Goal: Task Accomplishment & Management: Use online tool/utility

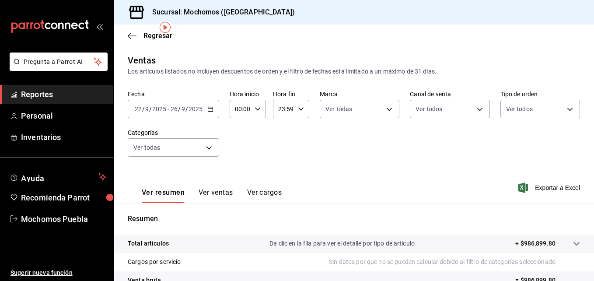
scroll to position [33, 0]
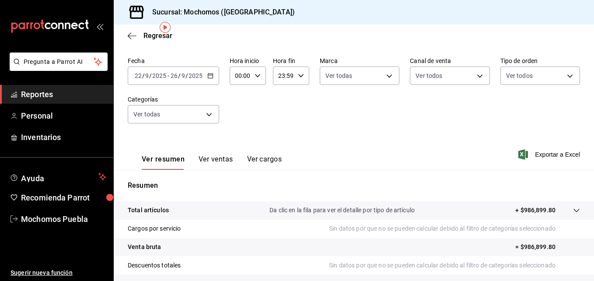
click at [436, 26] on div "Regresar" at bounding box center [354, 35] width 480 height 22
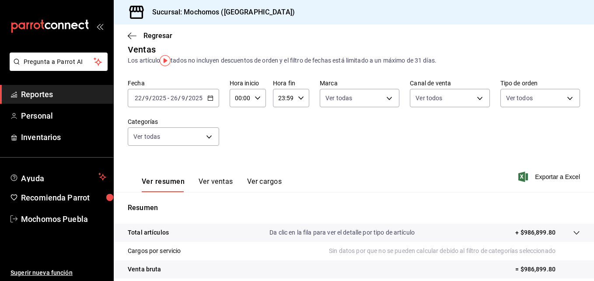
scroll to position [0, 0]
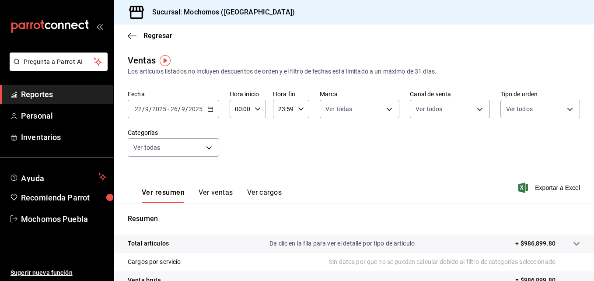
click at [387, 132] on div "Fecha [DATE] [DATE] - [DATE] [DATE] Hora inicio 00:00 Hora inicio Hora fin 23:5…" at bounding box center [354, 128] width 452 height 77
click at [205, 110] on div "[DATE] [DATE] - [DATE] [DATE]" at bounding box center [173, 109] width 91 height 18
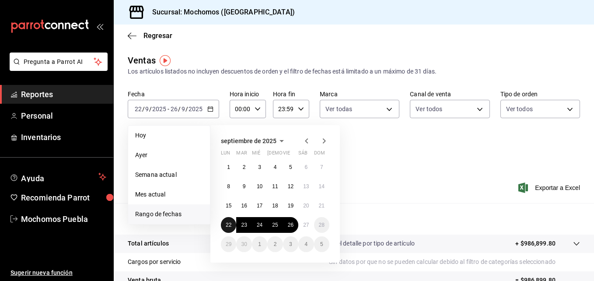
click at [225, 225] on button "22" at bounding box center [228, 225] width 15 height 16
click at [303, 223] on button "27" at bounding box center [305, 225] width 15 height 16
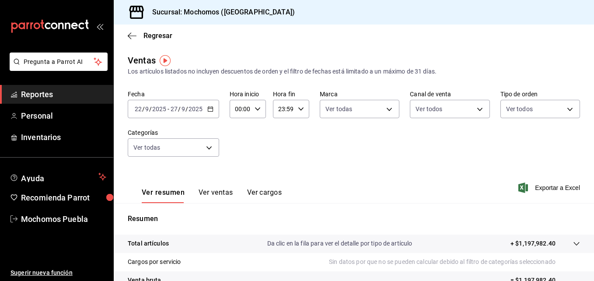
click at [211, 108] on \(Stroke\) "button" at bounding box center [210, 108] width 5 height 0
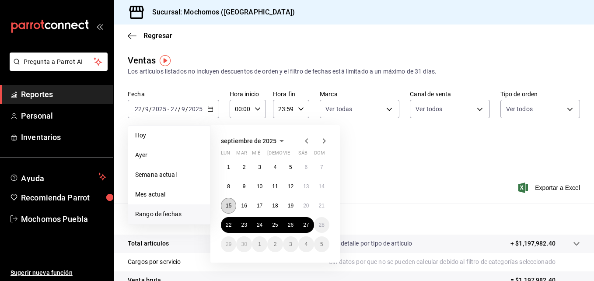
click at [230, 203] on abbr "15" at bounding box center [229, 206] width 6 height 6
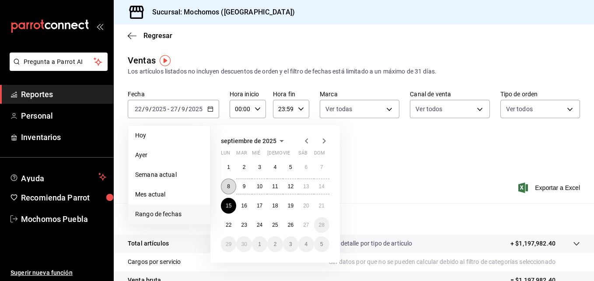
click at [230, 190] on button "8" at bounding box center [228, 186] width 15 height 16
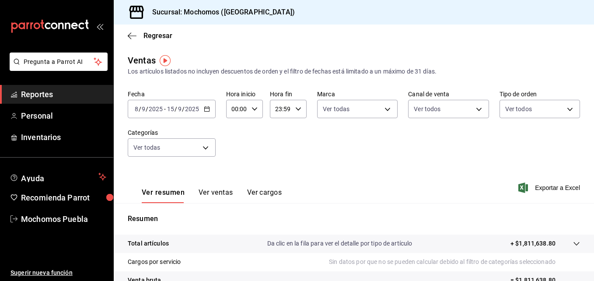
click at [185, 112] on input "2025" at bounding box center [192, 108] width 15 height 7
click at [202, 110] on div "[DATE] [DATE] - [DATE] [DATE]" at bounding box center [172, 109] width 88 height 18
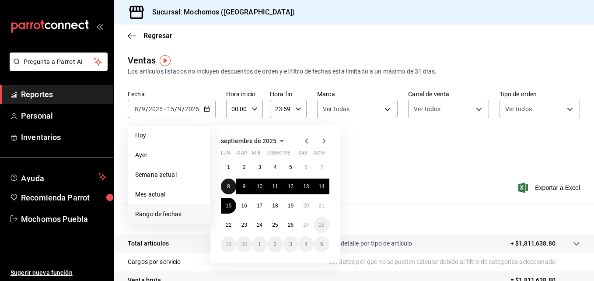
click at [228, 190] on button "8" at bounding box center [228, 186] width 15 height 16
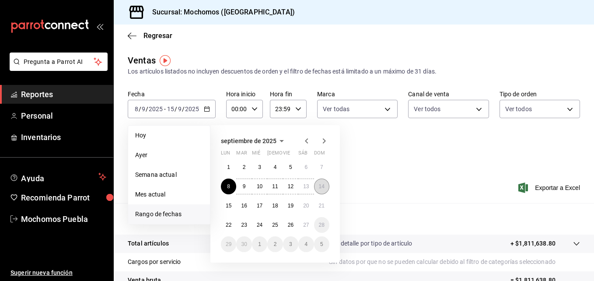
click at [321, 185] on abbr "14" at bounding box center [322, 186] width 6 height 6
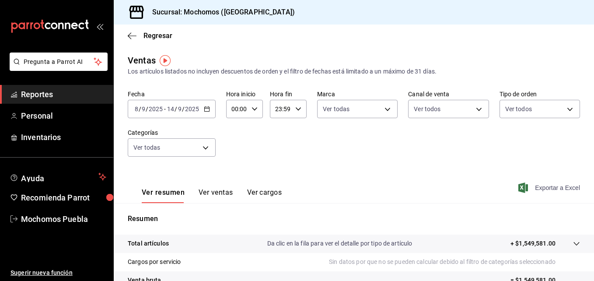
click at [532, 186] on span "Exportar a Excel" at bounding box center [550, 187] width 60 height 10
click at [553, 5] on div "Sucursal: Mochomos ([GEOGRAPHIC_DATA])" at bounding box center [354, 12] width 480 height 24
